Goal: Task Accomplishment & Management: Complete application form

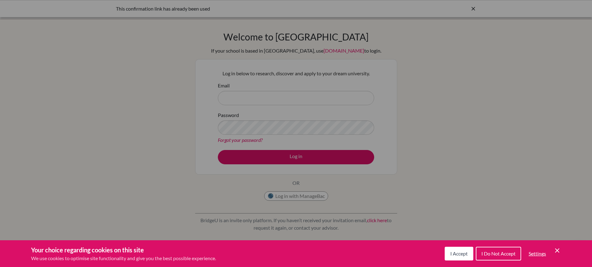
drag, startPoint x: 0, startPoint y: 0, endPoint x: 456, endPoint y: 254, distance: 522.2
click at [456, 254] on span "I Accept" at bounding box center [459, 253] width 17 height 6
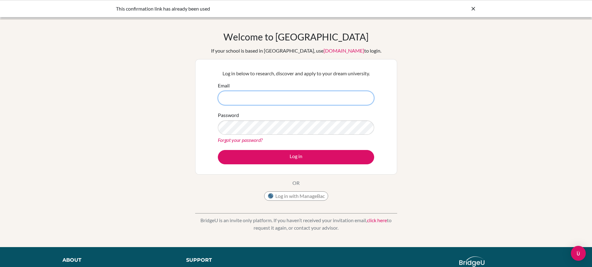
click at [275, 100] on input "Email" at bounding box center [296, 98] width 156 height 14
drag, startPoint x: 456, startPoint y: 254, endPoint x: 274, endPoint y: 100, distance: 238.3
click at [274, 100] on input "Email" at bounding box center [296, 98] width 156 height 14
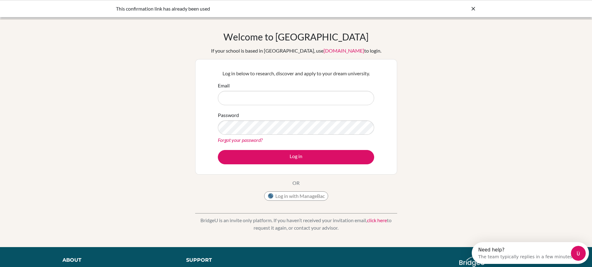
click at [473, 9] on icon at bounding box center [474, 9] width 6 height 6
click at [17, 14] on div at bounding box center [18, 8] width 25 height 19
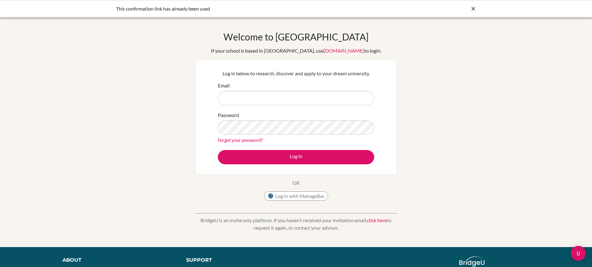
click at [233, 104] on input "Email" at bounding box center [296, 98] width 156 height 14
click at [266, 99] on input "s-noah.wollff" at bounding box center [296, 98] width 156 height 14
type input "s-noah.wollff@berlinbritishschool.de"
click at [218, 150] on button "Log in" at bounding box center [296, 157] width 156 height 14
click at [579, 260] on body "Invalid email or password. Your browser is not supported by [PERSON_NAME]. Plea…" at bounding box center [296, 133] width 592 height 267
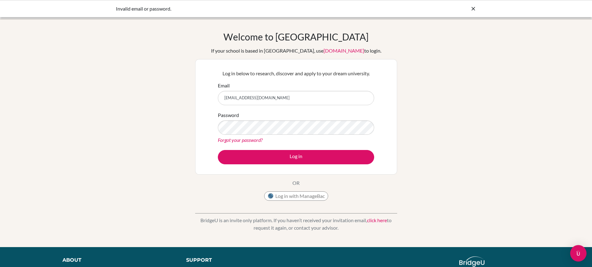
click at [580, 257] on div "Open Intercom Messenger" at bounding box center [579, 253] width 16 height 16
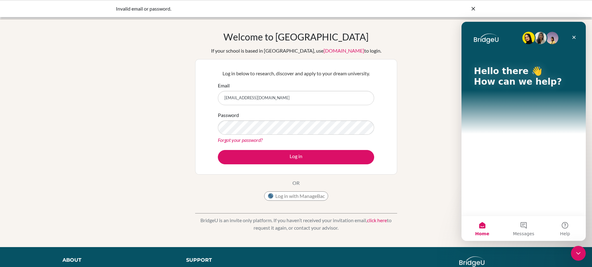
click at [396, 149] on div "Log in below to research, discover and apply to your dream university. Email s-…" at bounding box center [296, 116] width 202 height 115
click at [326, 50] on link "[DOMAIN_NAME]" at bounding box center [344, 51] width 41 height 6
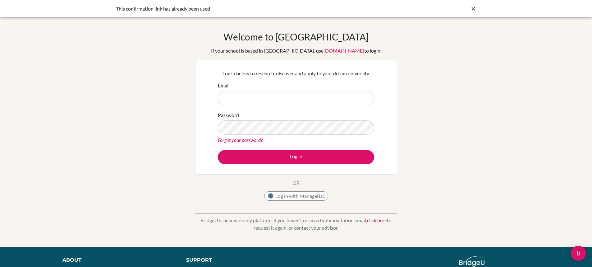
drag, startPoint x: 308, startPoint y: 205, endPoint x: 315, endPoint y: 198, distance: 9.7
click at [309, 204] on div "BridgeU is an invite only platform. If you haven’t received your invitation ema…" at bounding box center [296, 219] width 202 height 31
click at [315, 198] on button "Log in with ManageBac" at bounding box center [296, 195] width 64 height 9
click at [235, 141] on link "Forgot your password?" at bounding box center [240, 140] width 45 height 6
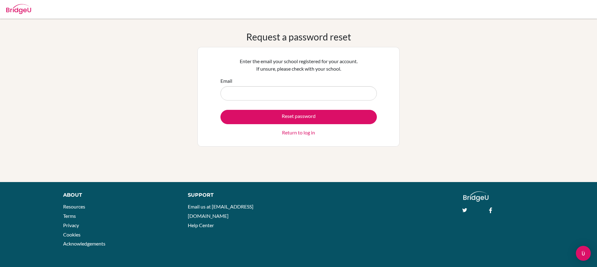
click at [238, 95] on input "Email" at bounding box center [299, 93] width 156 height 14
type input "[EMAIL_ADDRESS][DOMAIN_NAME]"
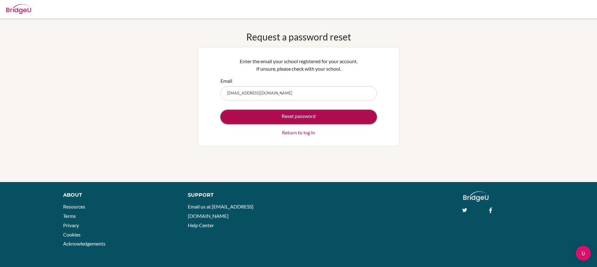
drag, startPoint x: 0, startPoint y: 0, endPoint x: 249, endPoint y: 114, distance: 273.5
click at [249, 114] on button "Reset password" at bounding box center [299, 117] width 156 height 14
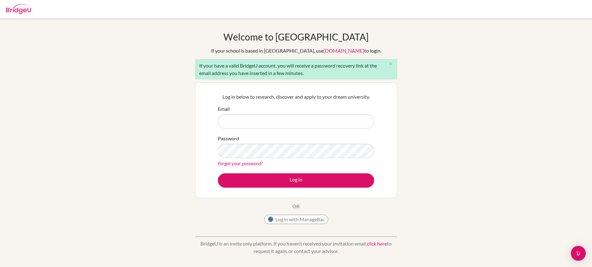
click at [241, 121] on input "Email" at bounding box center [296, 121] width 156 height 14
type input "[EMAIL_ADDRESS][DOMAIN_NAME]"
click at [218, 173] on button "Log in" at bounding box center [296, 180] width 156 height 14
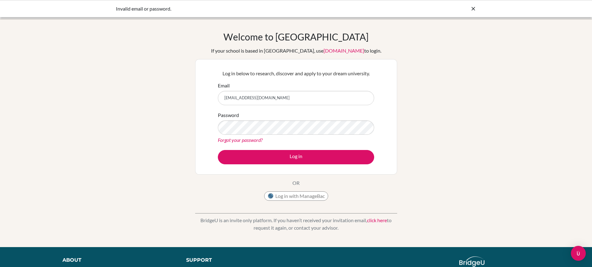
click at [259, 141] on link "Forgot your password?" at bounding box center [240, 140] width 45 height 6
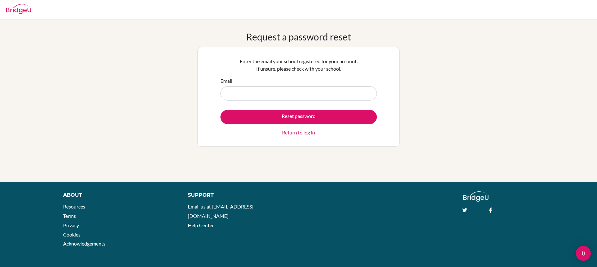
click at [277, 93] on input "Email" at bounding box center [299, 93] width 156 height 14
type input "s-noah.wollff@berlinbritishschool.de"
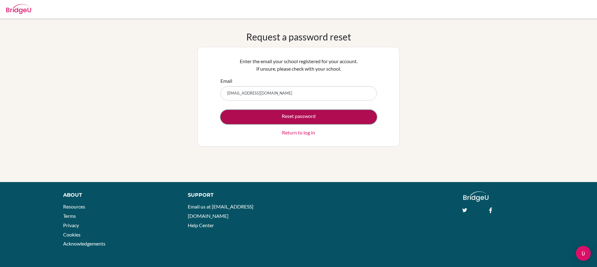
drag, startPoint x: 0, startPoint y: 0, endPoint x: 297, endPoint y: 114, distance: 318.2
click at [297, 114] on button "Reset password" at bounding box center [299, 117] width 156 height 14
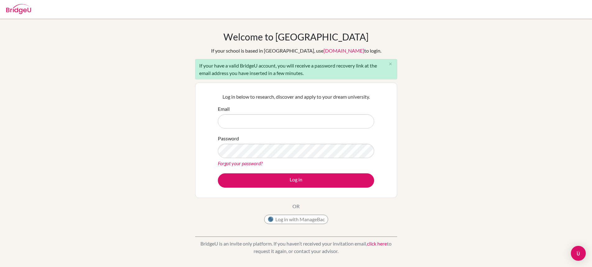
drag, startPoint x: 0, startPoint y: 0, endPoint x: 353, endPoint y: 108, distance: 368.9
click at [353, 108] on div "Email" at bounding box center [296, 116] width 156 height 23
type input "[EMAIL_ADDRESS][DOMAIN_NAME]"
click at [218, 173] on button "Log in" at bounding box center [296, 180] width 156 height 14
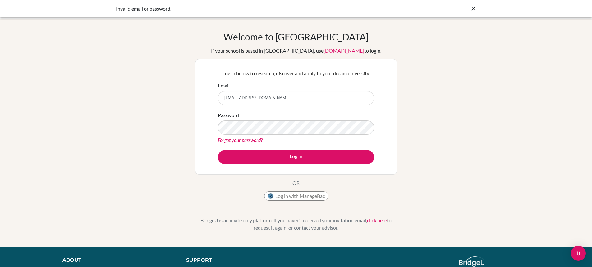
click at [471, 7] on icon at bounding box center [474, 9] width 6 height 6
click at [21, 11] on img at bounding box center [18, 9] width 25 height 10
click at [260, 142] on link "Forgot your password?" at bounding box center [240, 140] width 45 height 6
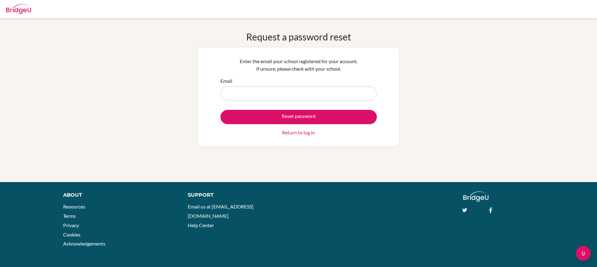
click at [253, 93] on input "Email" at bounding box center [299, 93] width 156 height 14
type input "[EMAIL_ADDRESS][DOMAIN_NAME]"
click at [289, 133] on link "Return to log in" at bounding box center [298, 132] width 33 height 7
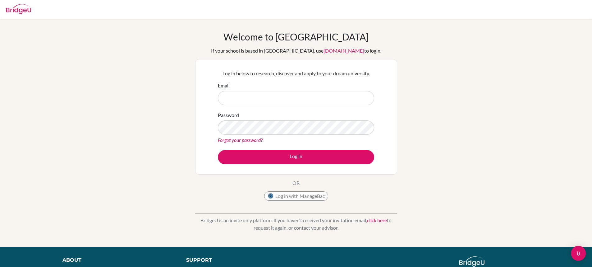
drag, startPoint x: 264, startPoint y: 116, endPoint x: 265, endPoint y: 110, distance: 6.4
click at [264, 115] on div "Password Forgot your password?" at bounding box center [296, 127] width 156 height 32
click at [251, 140] on link "Forgot your password?" at bounding box center [240, 140] width 45 height 6
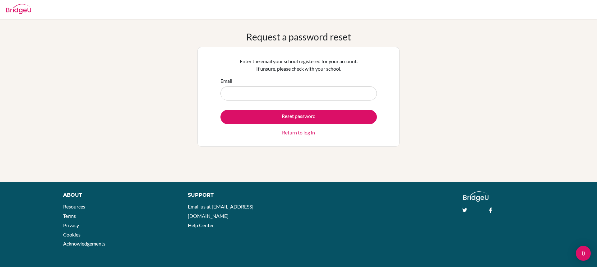
click at [277, 94] on input "Email" at bounding box center [299, 93] width 156 height 14
type input "[EMAIL_ADDRESS][DOMAIN_NAME]"
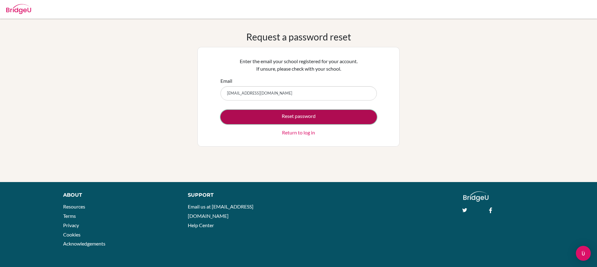
click at [274, 118] on button "Reset password" at bounding box center [299, 117] width 156 height 14
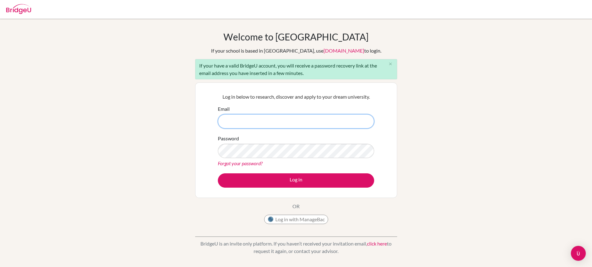
click at [249, 120] on input "Email" at bounding box center [296, 121] width 156 height 14
type input "s-noah.wollff@berlinbritishschool.de"
